Goal: Task Accomplishment & Management: Manage account settings

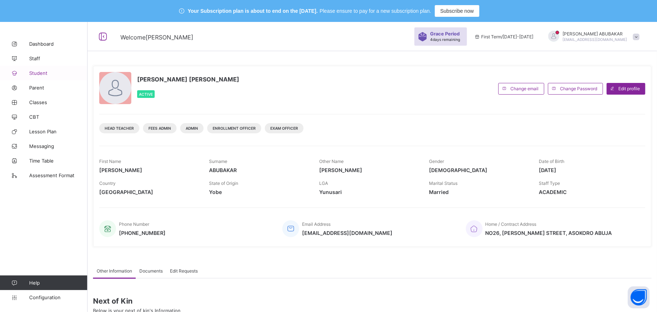
click at [49, 75] on span "Student" at bounding box center [58, 73] width 58 height 6
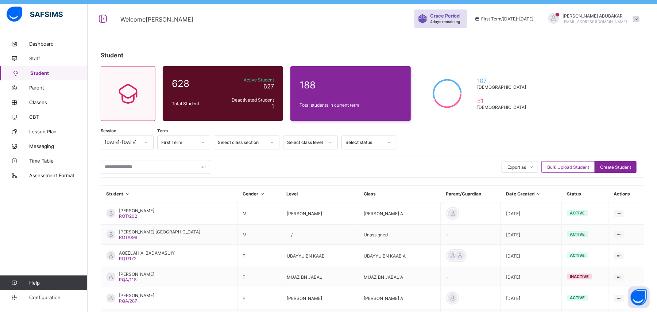
scroll to position [15, 0]
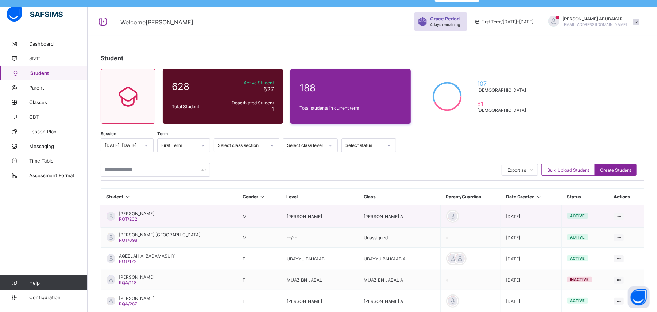
click at [484, 220] on td at bounding box center [471, 216] width 60 height 22
click at [622, 216] on icon at bounding box center [619, 215] width 6 height 5
click at [606, 243] on div "Edit Student" at bounding box center [598, 243] width 43 height 7
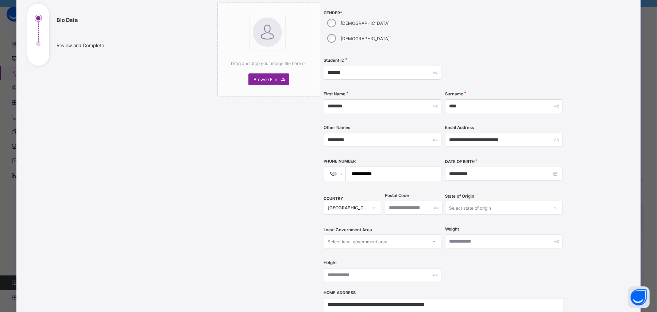
scroll to position [0, 0]
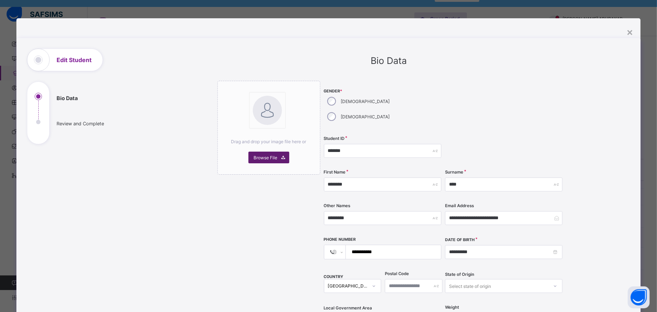
click at [269, 157] on span "Browse File" at bounding box center [266, 157] width 24 height 5
